Goal: Task Accomplishment & Management: Use online tool/utility

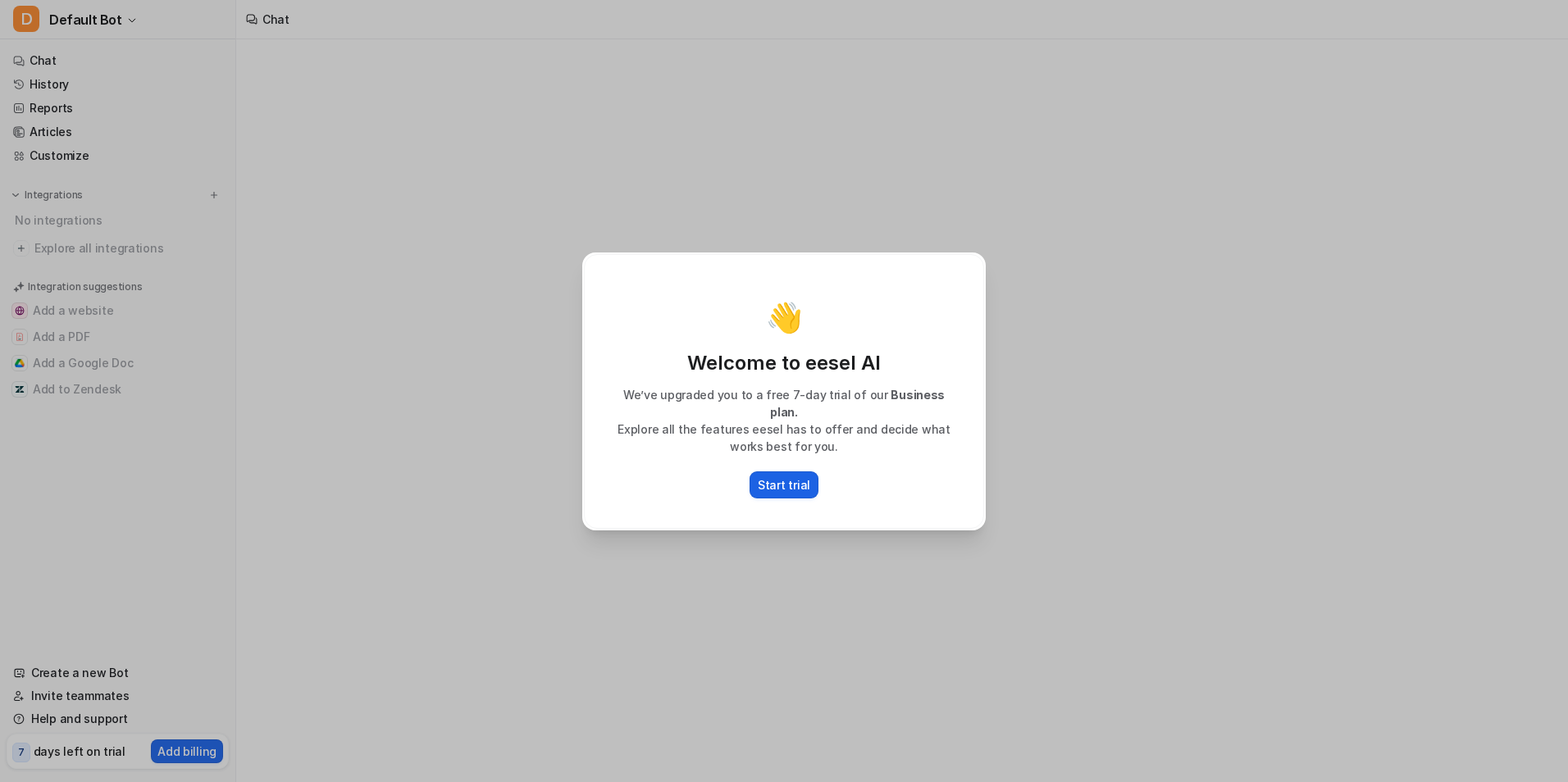
click at [779, 476] on p "Start trial" at bounding box center [783, 485] width 52 height 17
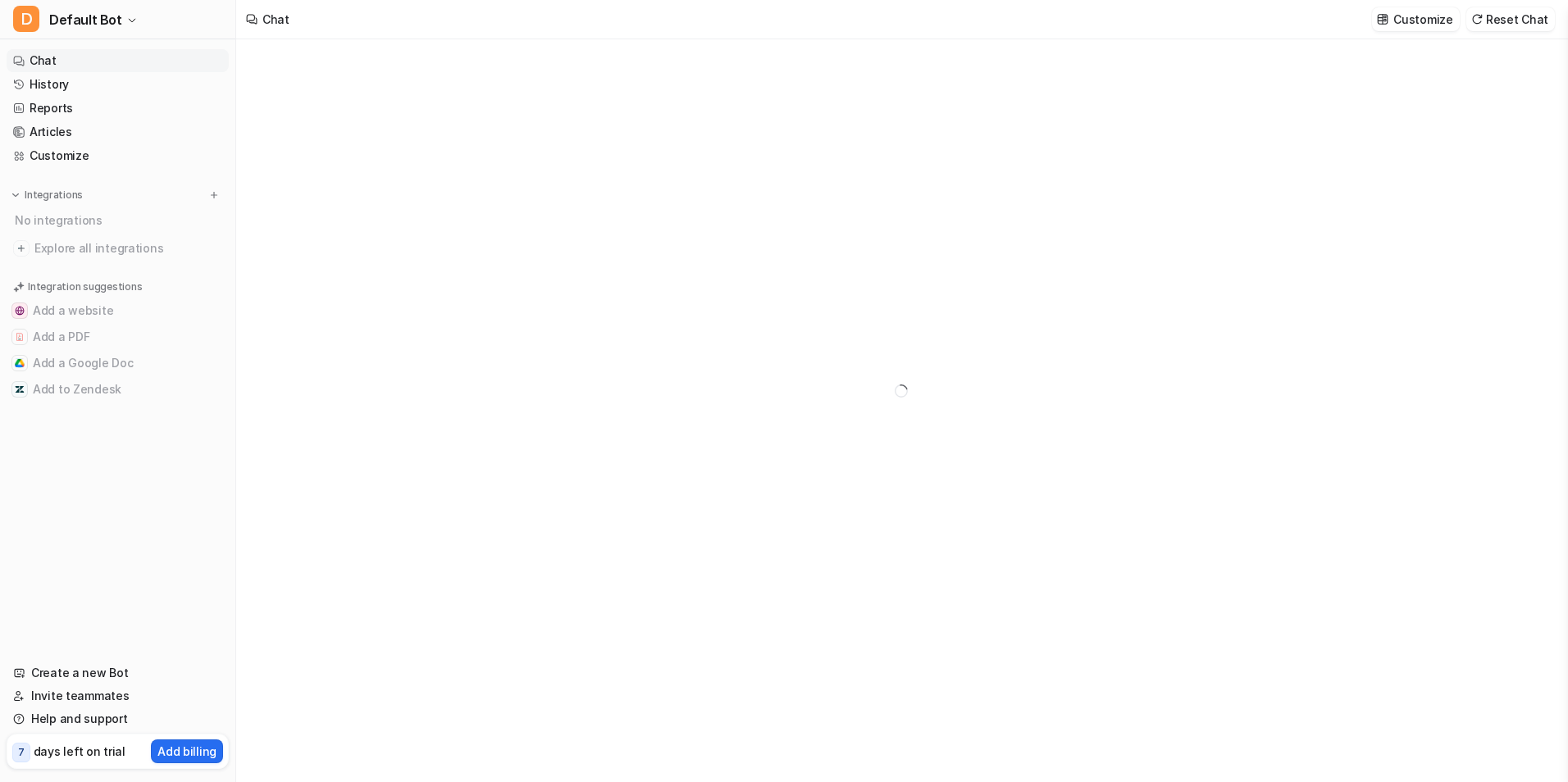
type textarea "**********"
